Goal: Use online tool/utility: Utilize a website feature to perform a specific function

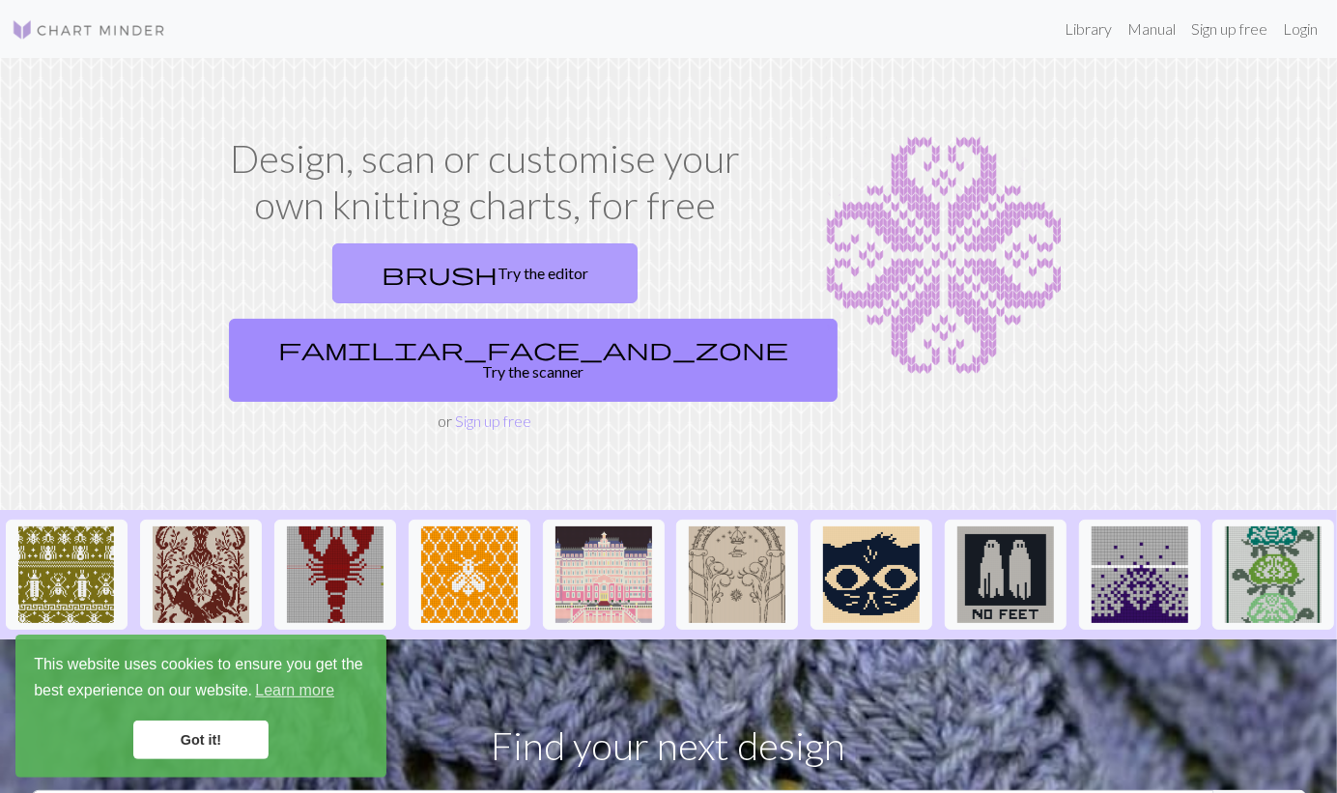
click at [358, 270] on link "brush Try the editor" at bounding box center [484, 273] width 305 height 60
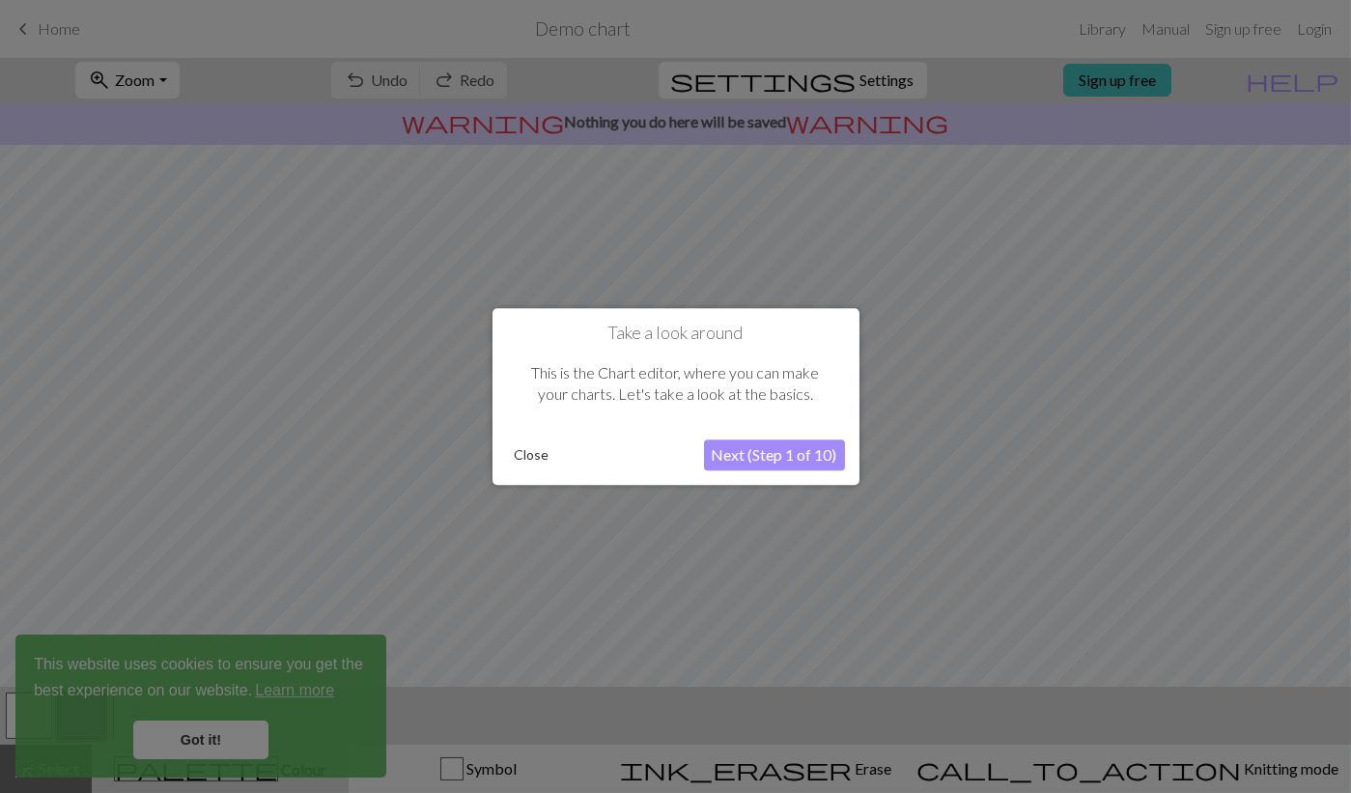
click at [532, 453] on button "Close" at bounding box center [532, 454] width 50 height 29
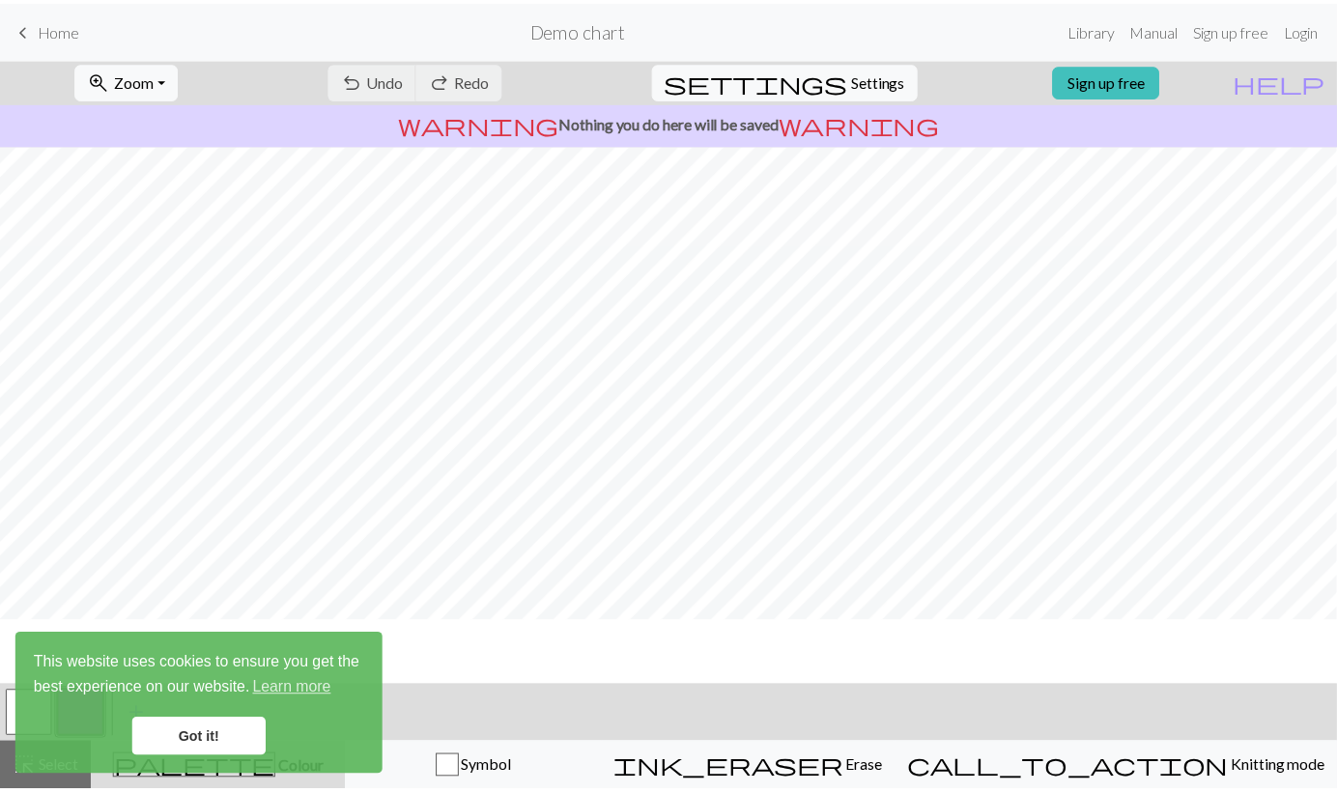
scroll to position [177, 0]
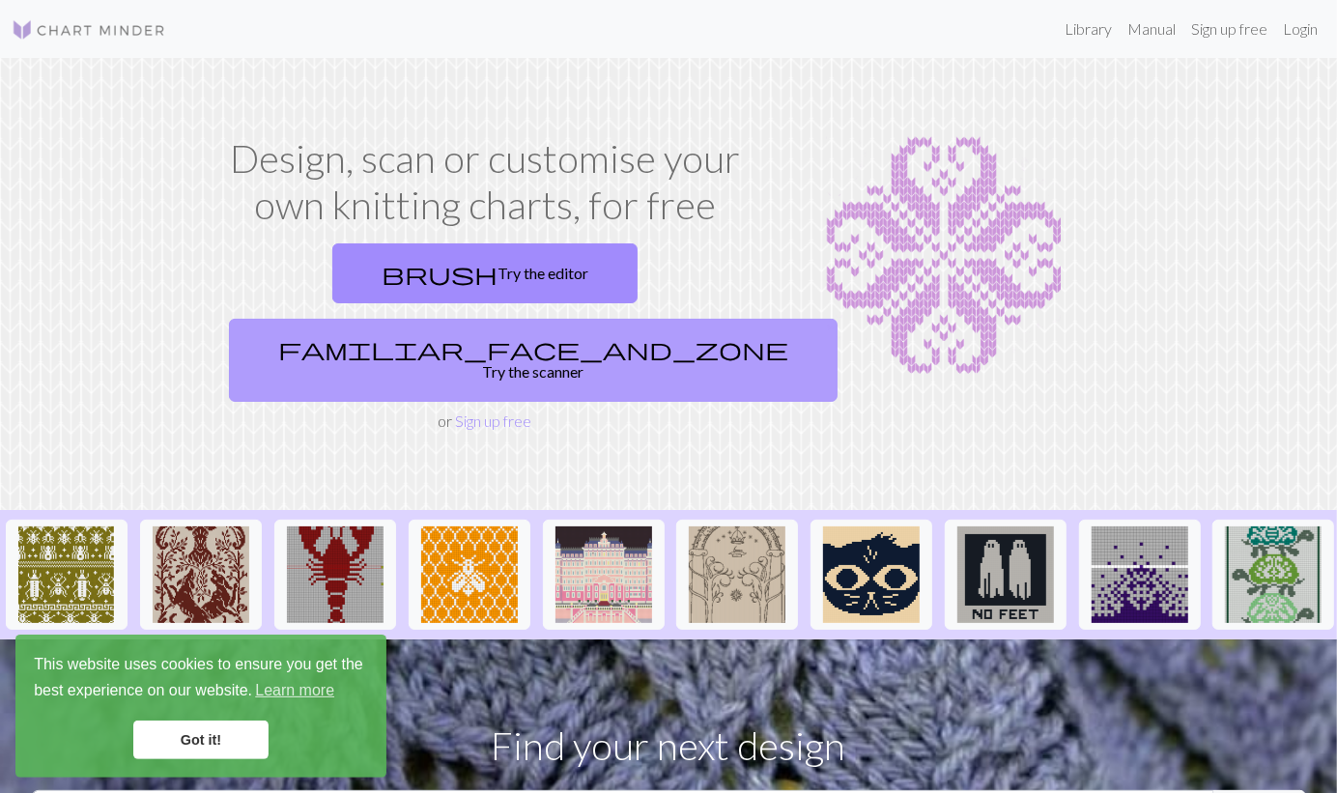
click at [621, 319] on link "familiar_face_and_zone Try the scanner" at bounding box center [533, 360] width 608 height 83
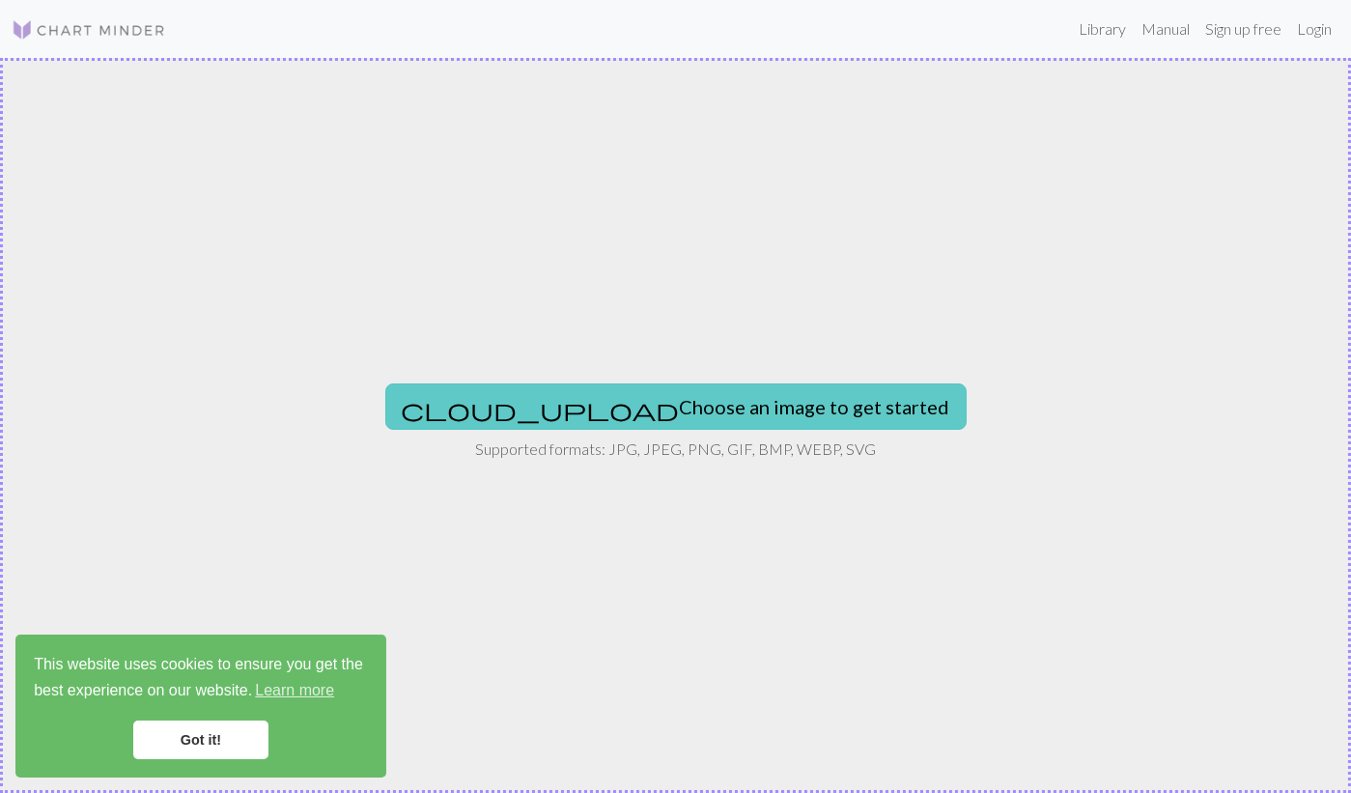
click at [644, 421] on button "cloud_upload Choose an image to get started" at bounding box center [675, 406] width 581 height 46
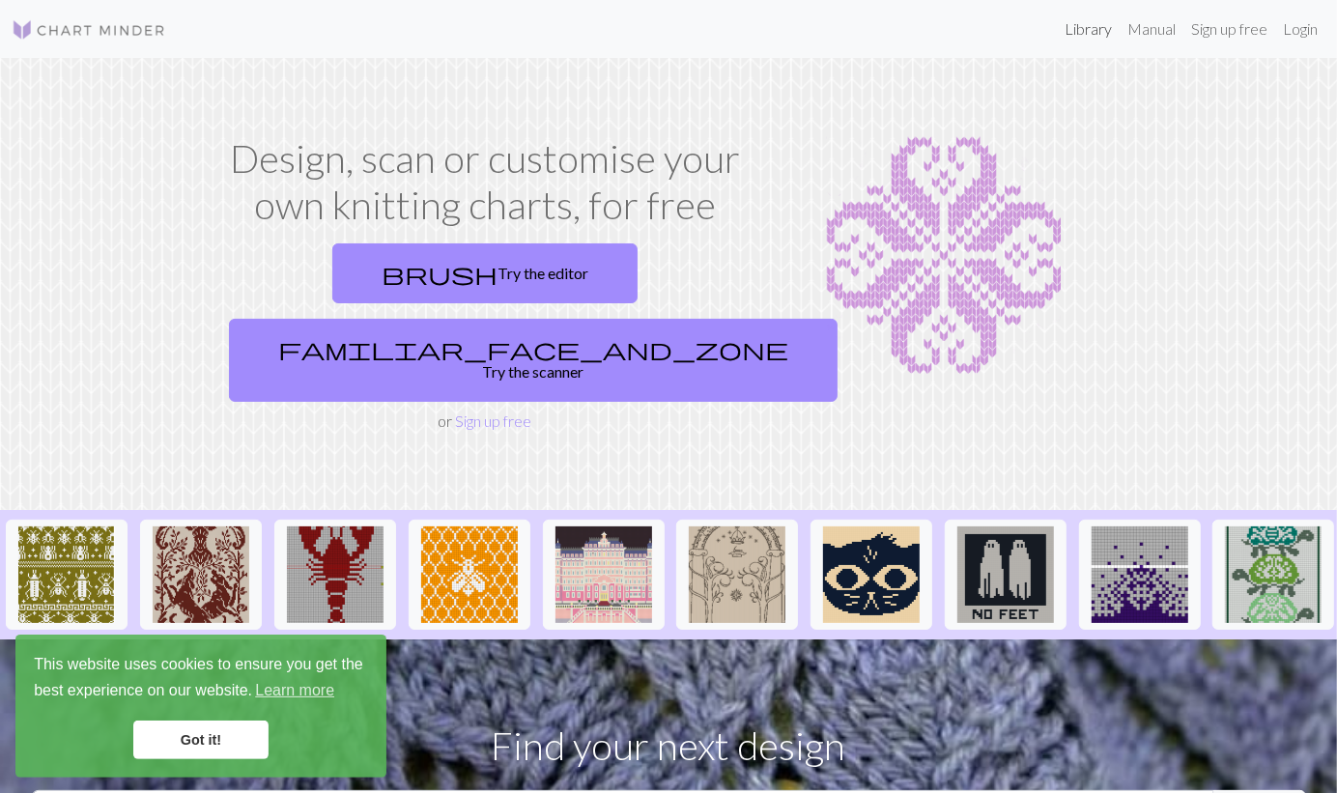
click at [1079, 27] on link "Library" at bounding box center [1087, 29] width 63 height 39
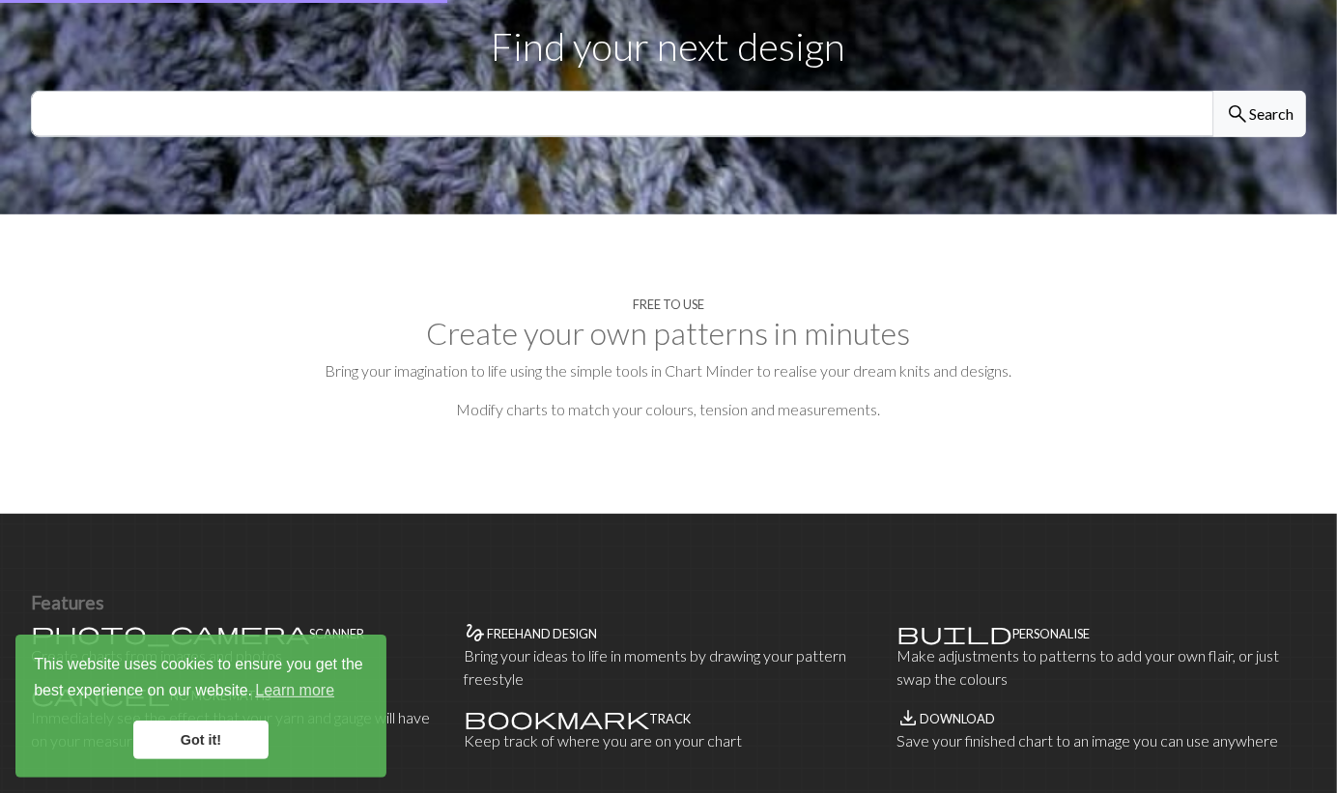
scroll to position [708, 0]
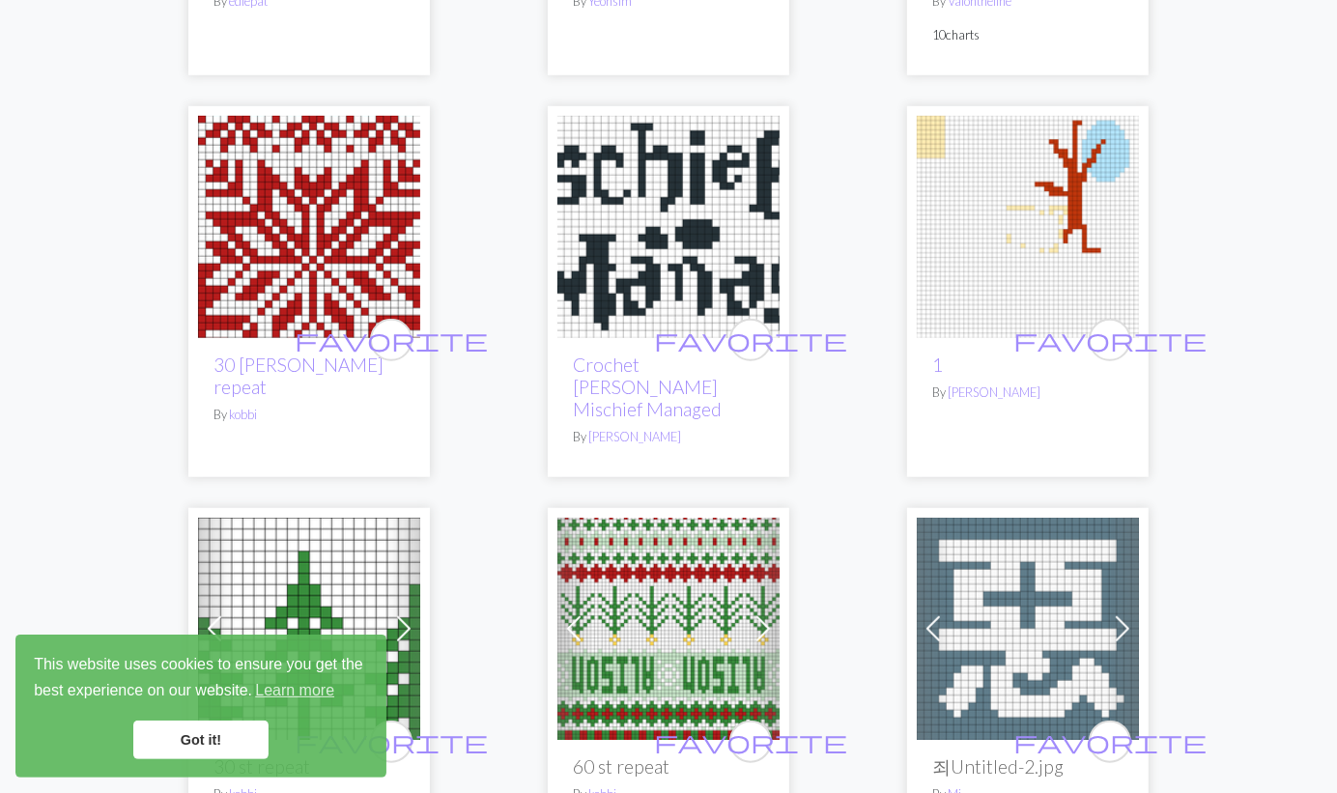
scroll to position [1159, 0]
